Goal: Information Seeking & Learning: Learn about a topic

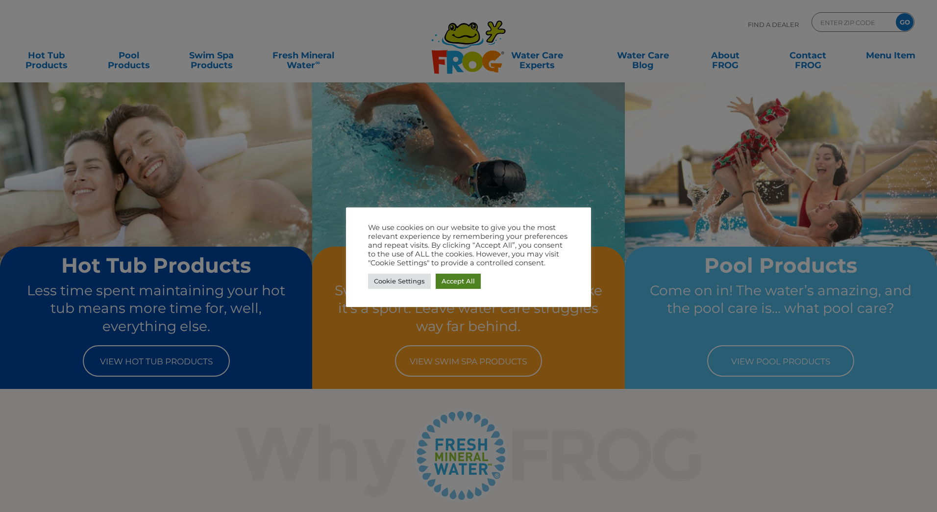
click at [453, 280] on link "Accept All" at bounding box center [458, 281] width 45 height 15
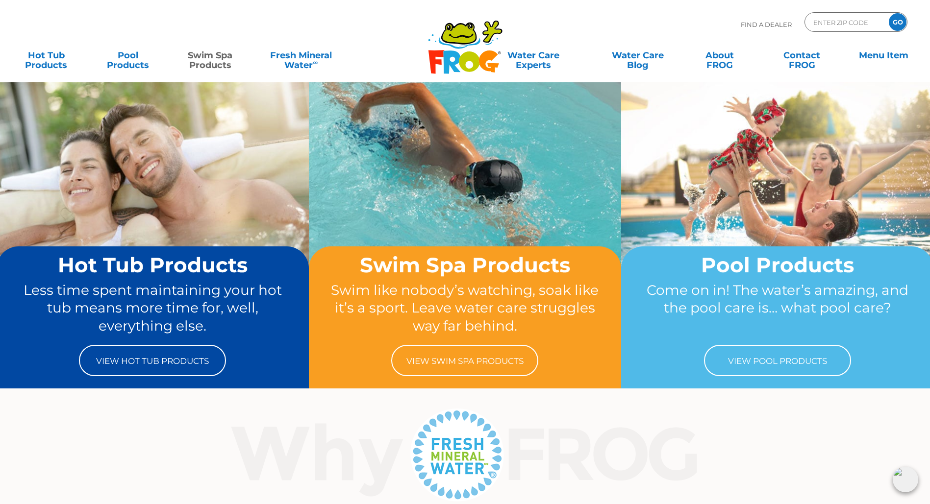
click at [203, 56] on link "Swim Spa Products" at bounding box center [210, 56] width 73 height 20
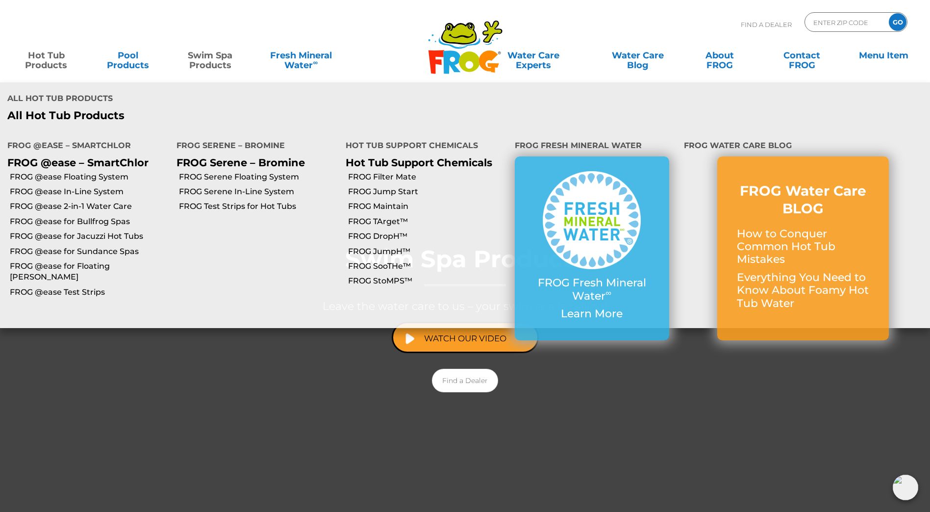
click at [38, 59] on link "Hot Tub Products" at bounding box center [46, 56] width 73 height 20
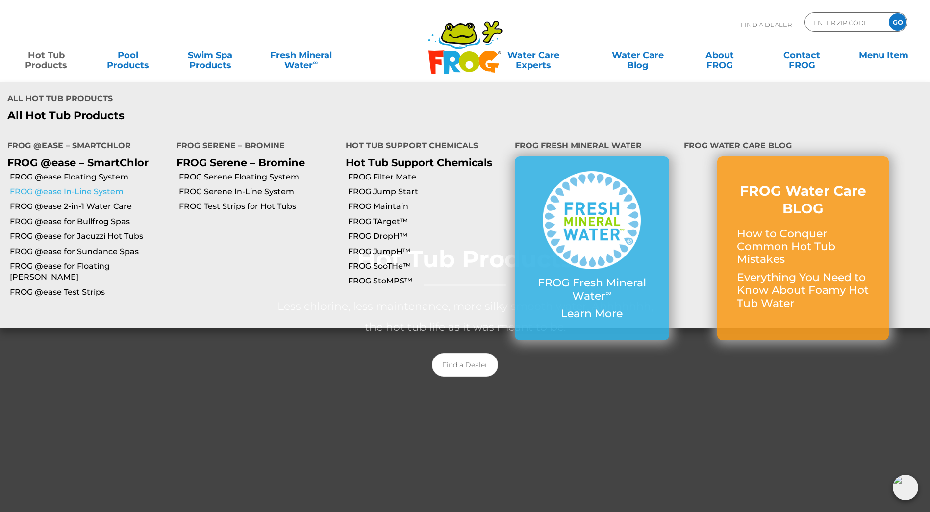
click at [92, 186] on link "FROG @ease In-Line System" at bounding box center [89, 191] width 159 height 11
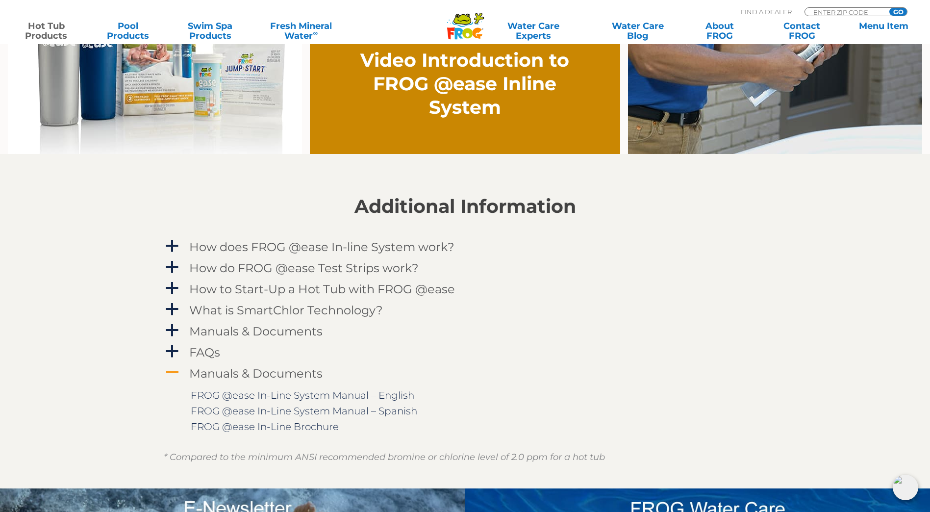
scroll to position [882, 0]
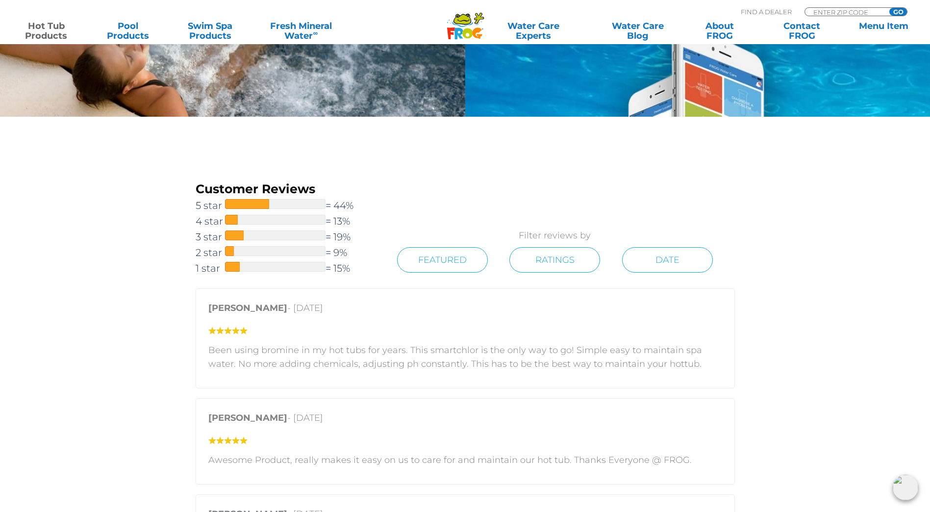
scroll to position [1569, 0]
